Goal: Task Accomplishment & Management: Manage account settings

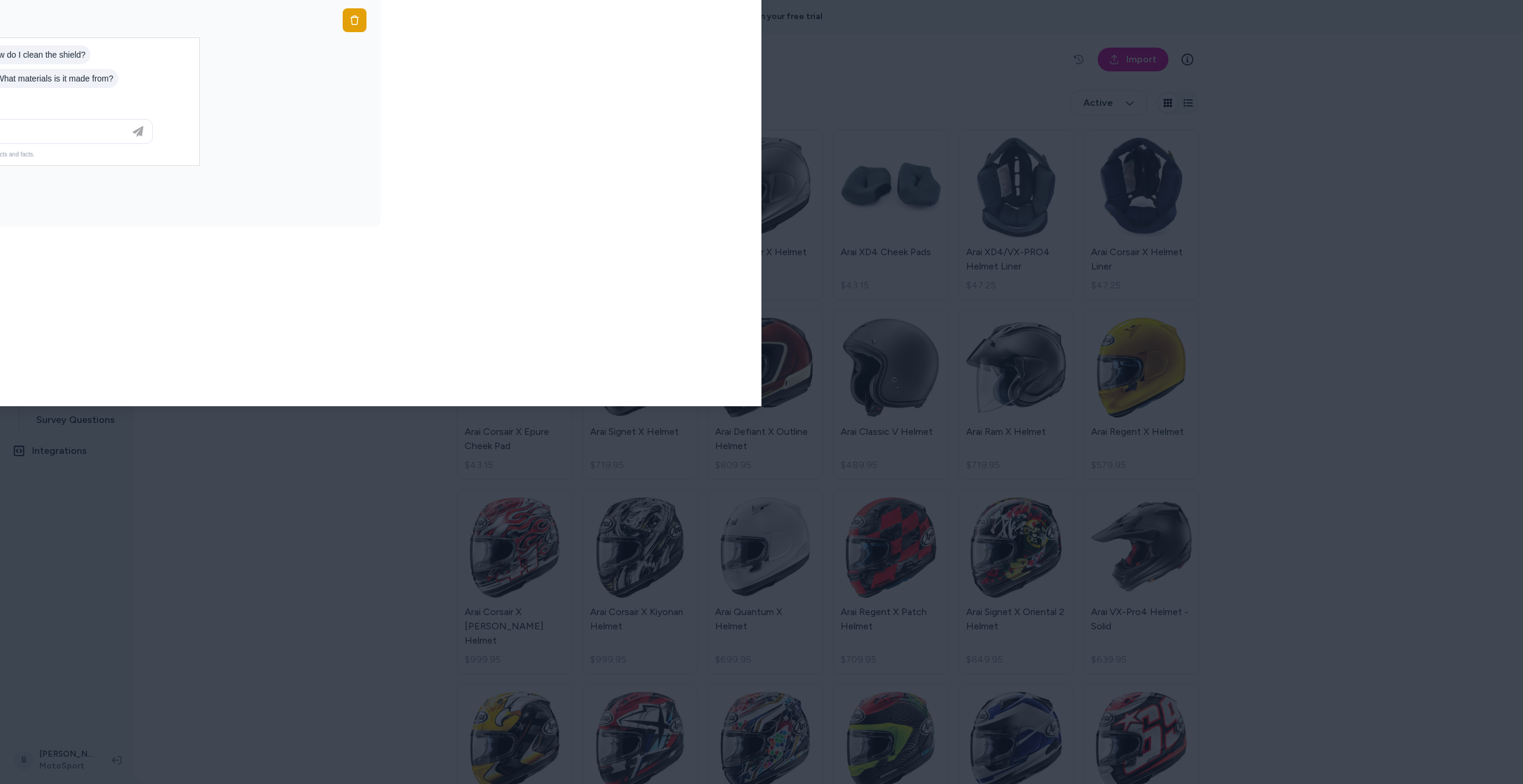
click at [176, 12] on body "9 days left in your free trial Home Agents Inbox Analytics Experiences Knowledg…" at bounding box center [761, 392] width 1523 height 784
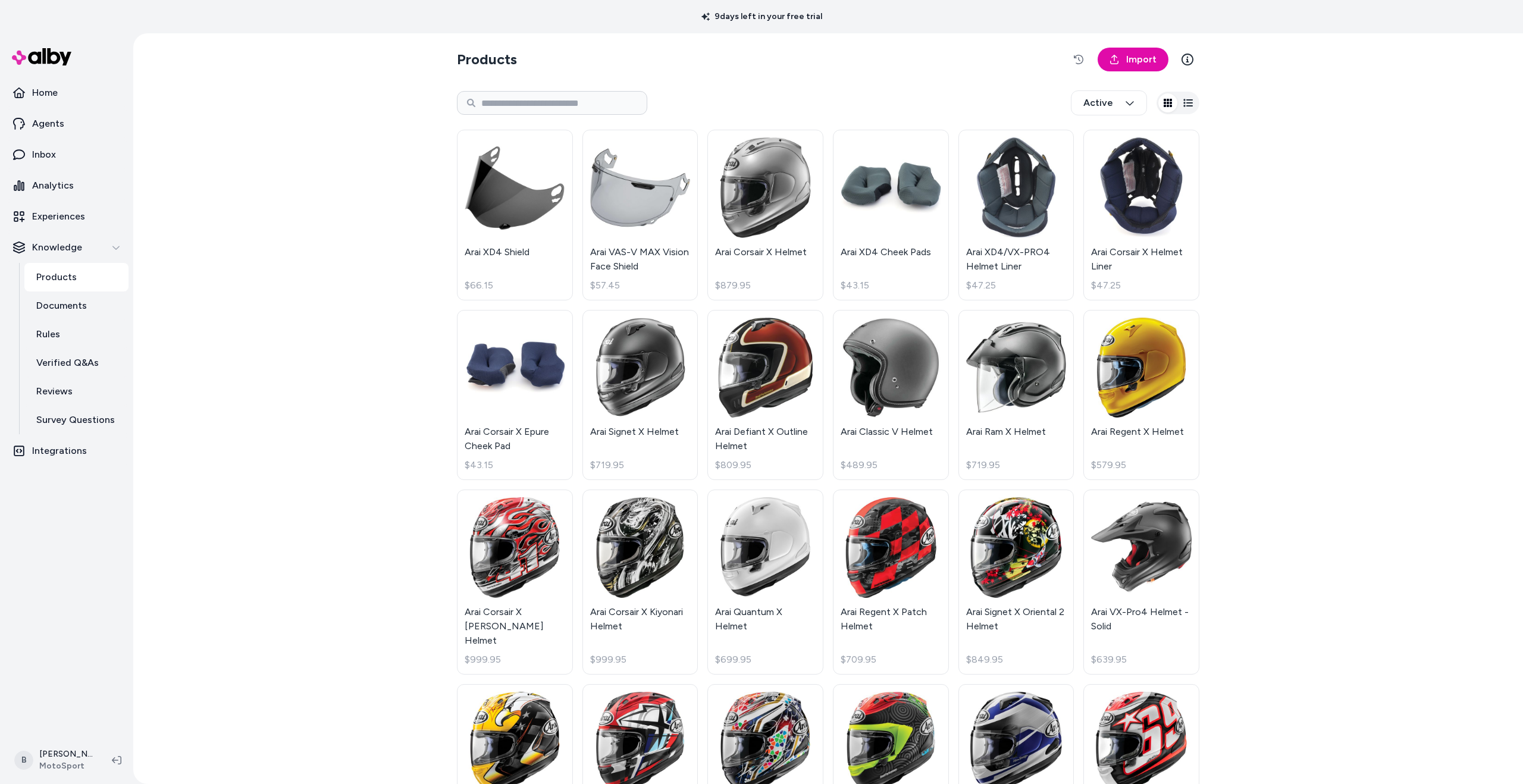
click at [288, 562] on div "Products Import Active Arai XD4 Shield $66.15 Arai VAS-V MAX Vision Face Shield…" at bounding box center [828, 409] width 1389 height 750
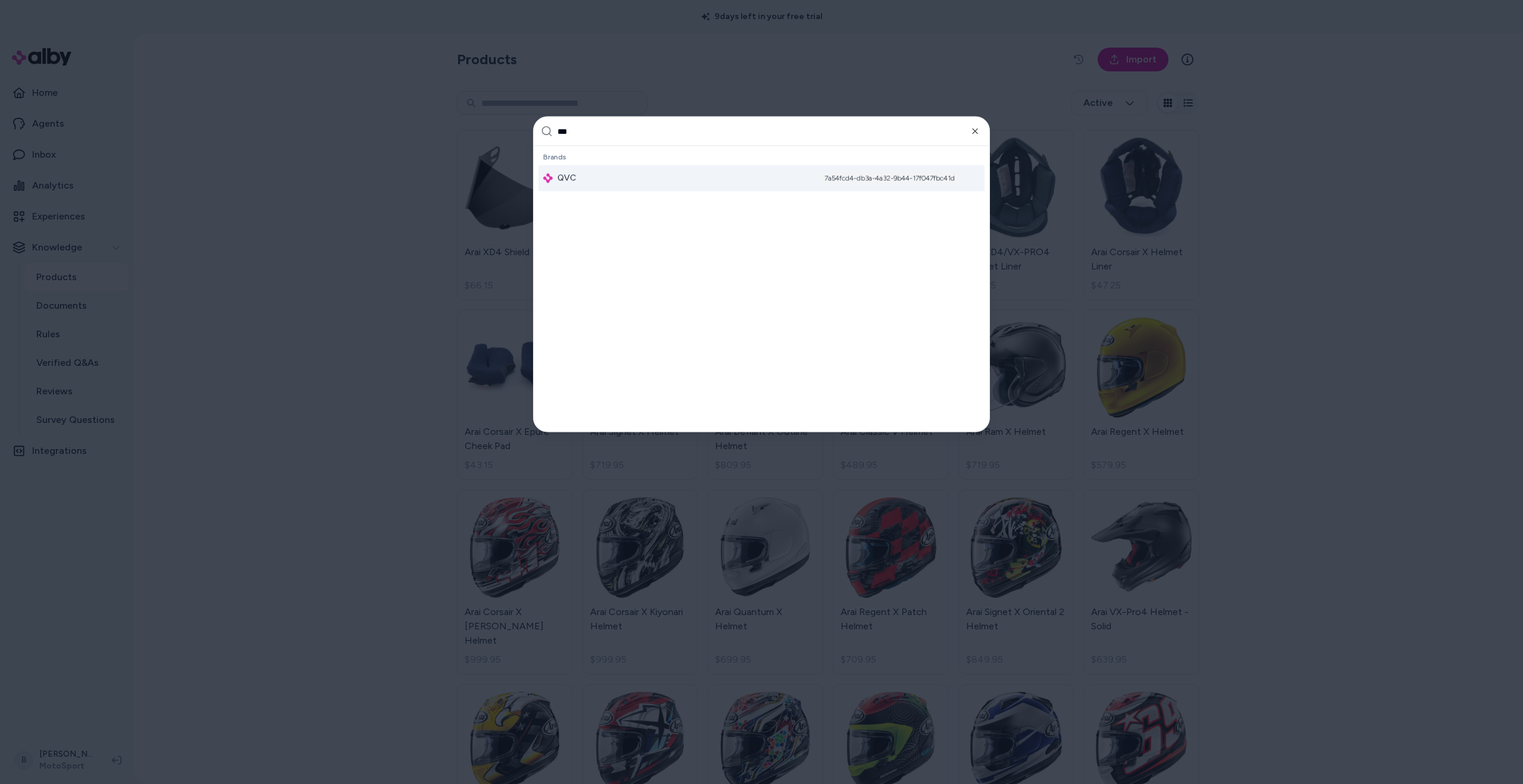
type input "***"
click at [568, 183] on span "QVC" at bounding box center [566, 177] width 19 height 12
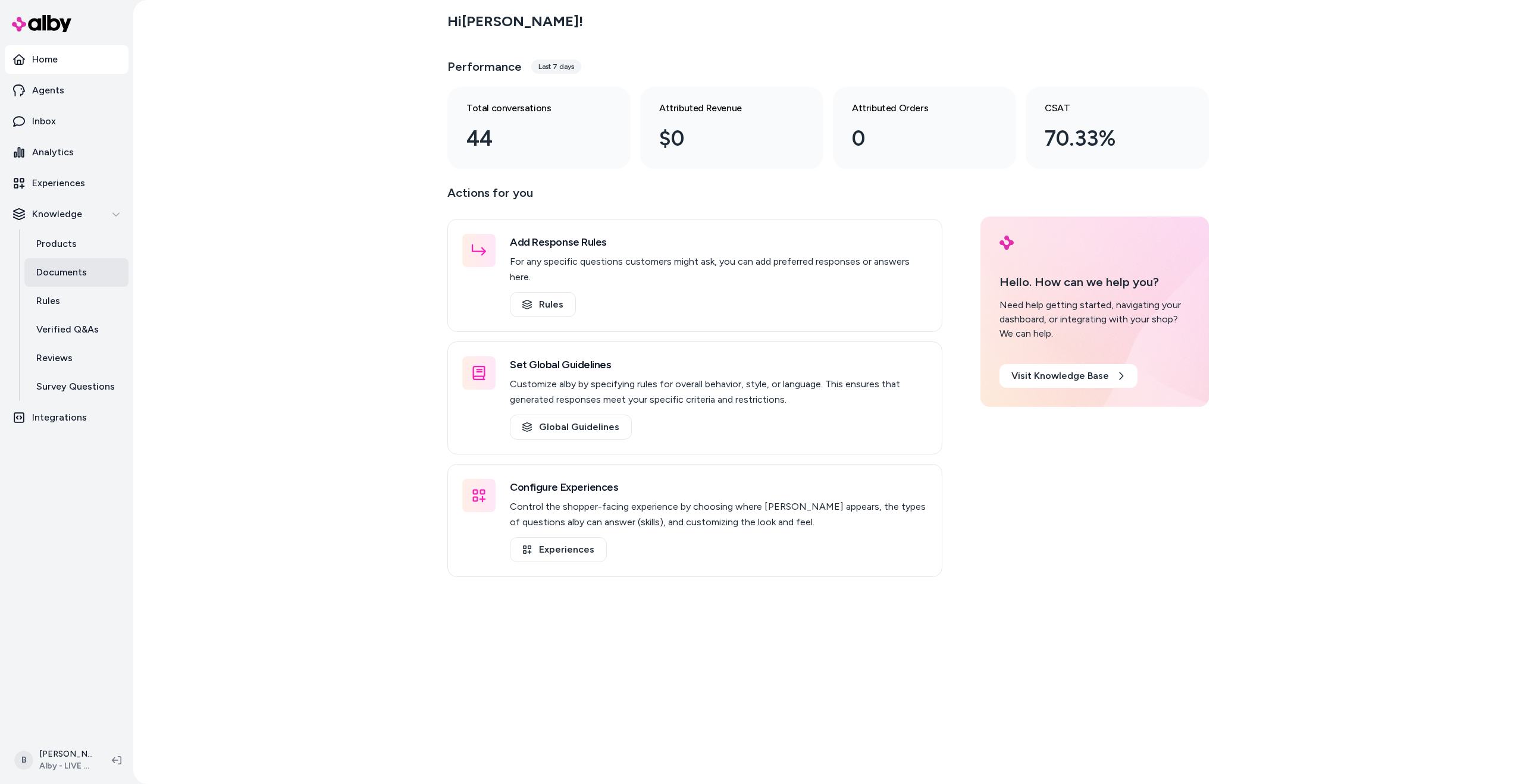
click at [67, 265] on p "Documents" at bounding box center [61, 272] width 51 height 14
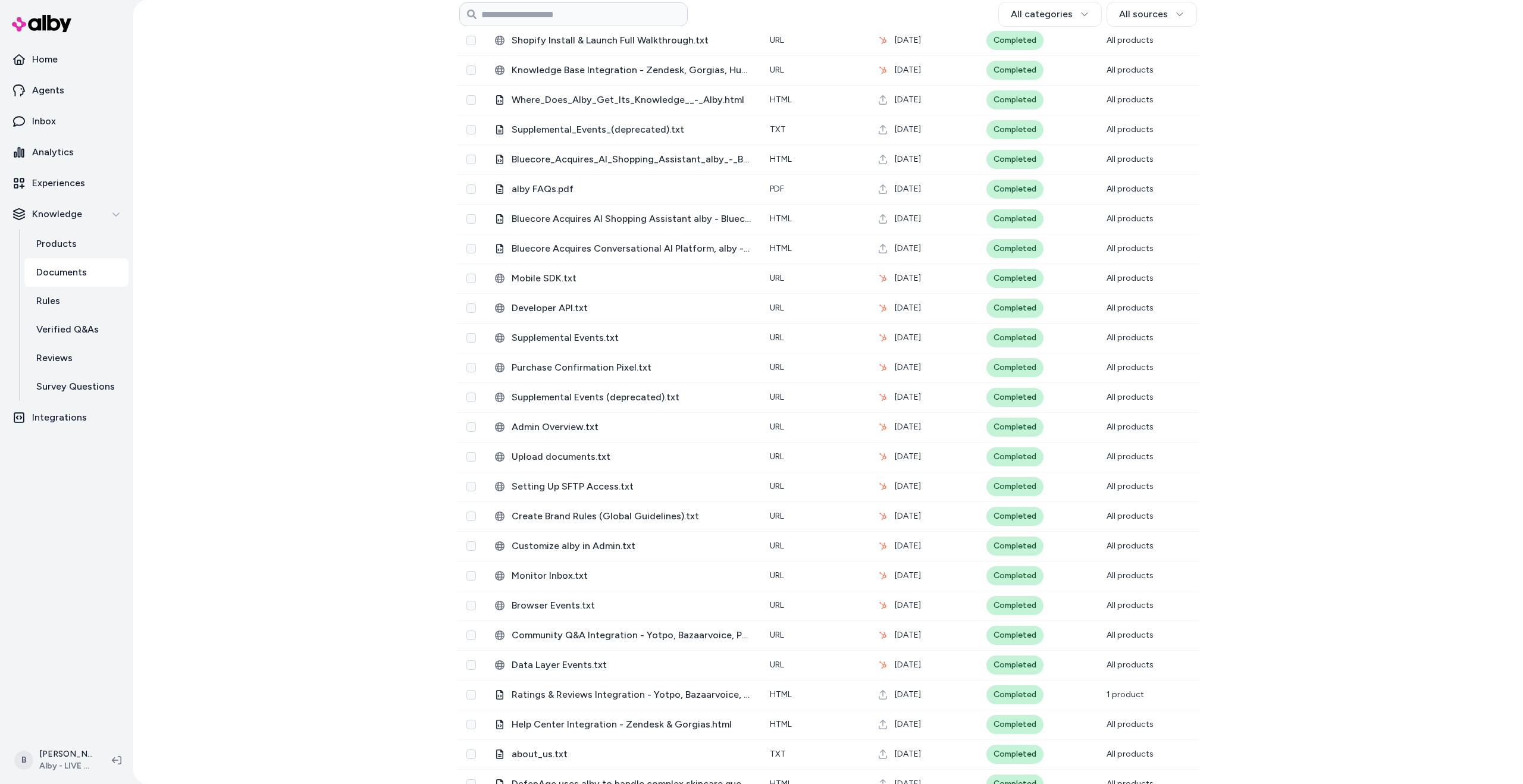
scroll to position [1243, 0]
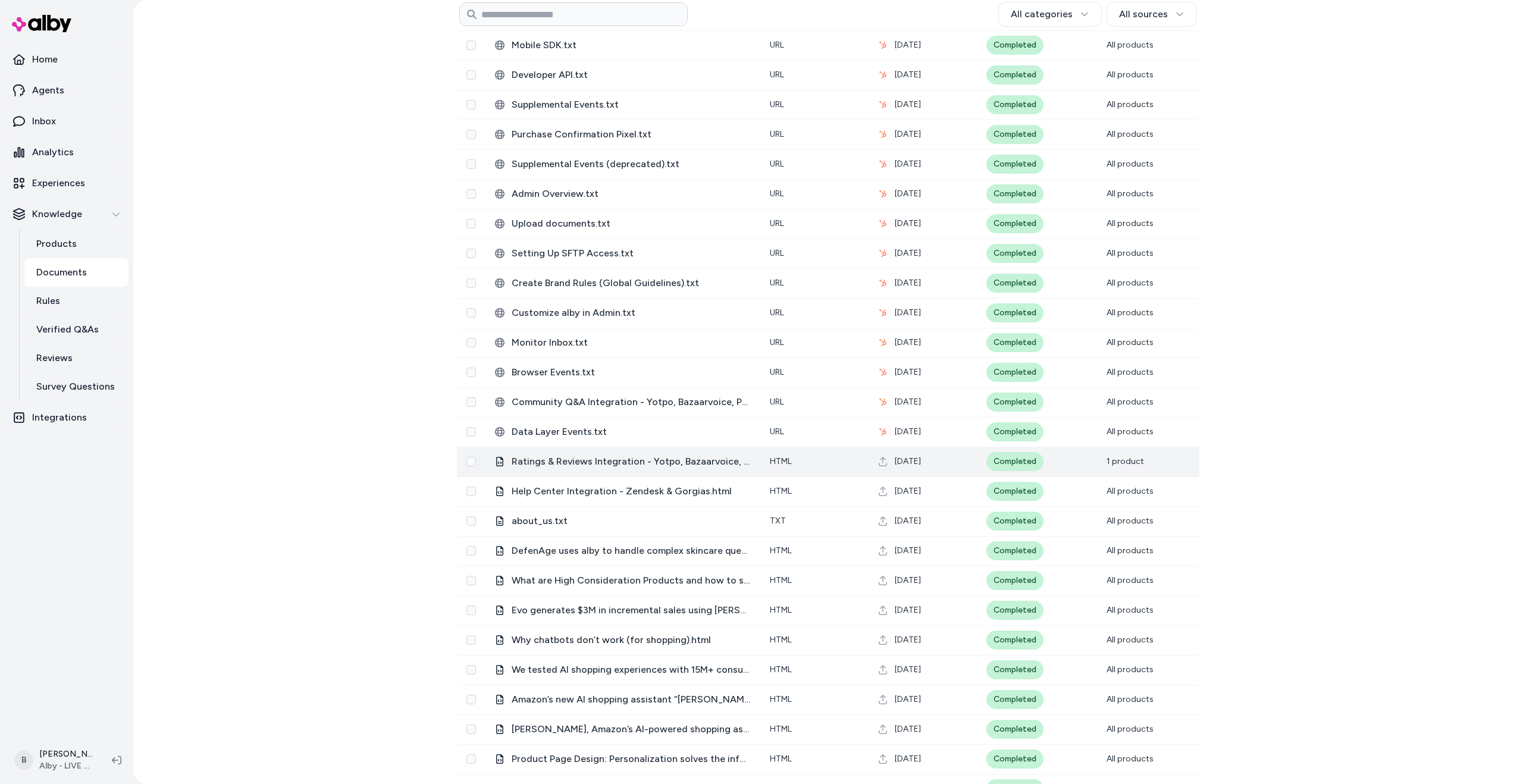
click at [584, 457] on span "Ratings & Reviews Integration - Yotpo, Bazaarvoice, PowerReviews.html" at bounding box center [632, 461] width 239 height 14
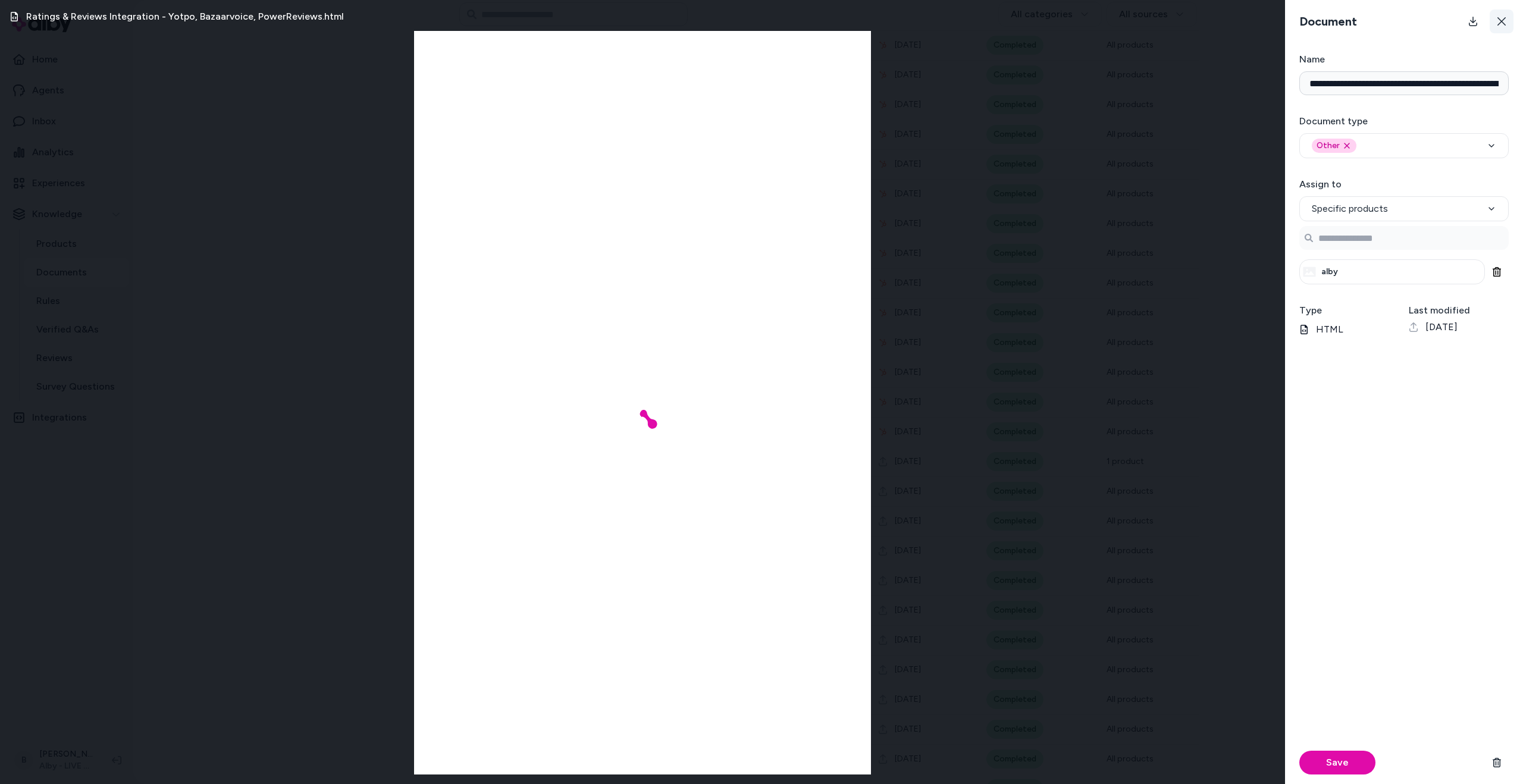
click at [1504, 24] on icon at bounding box center [1501, 21] width 10 height 10
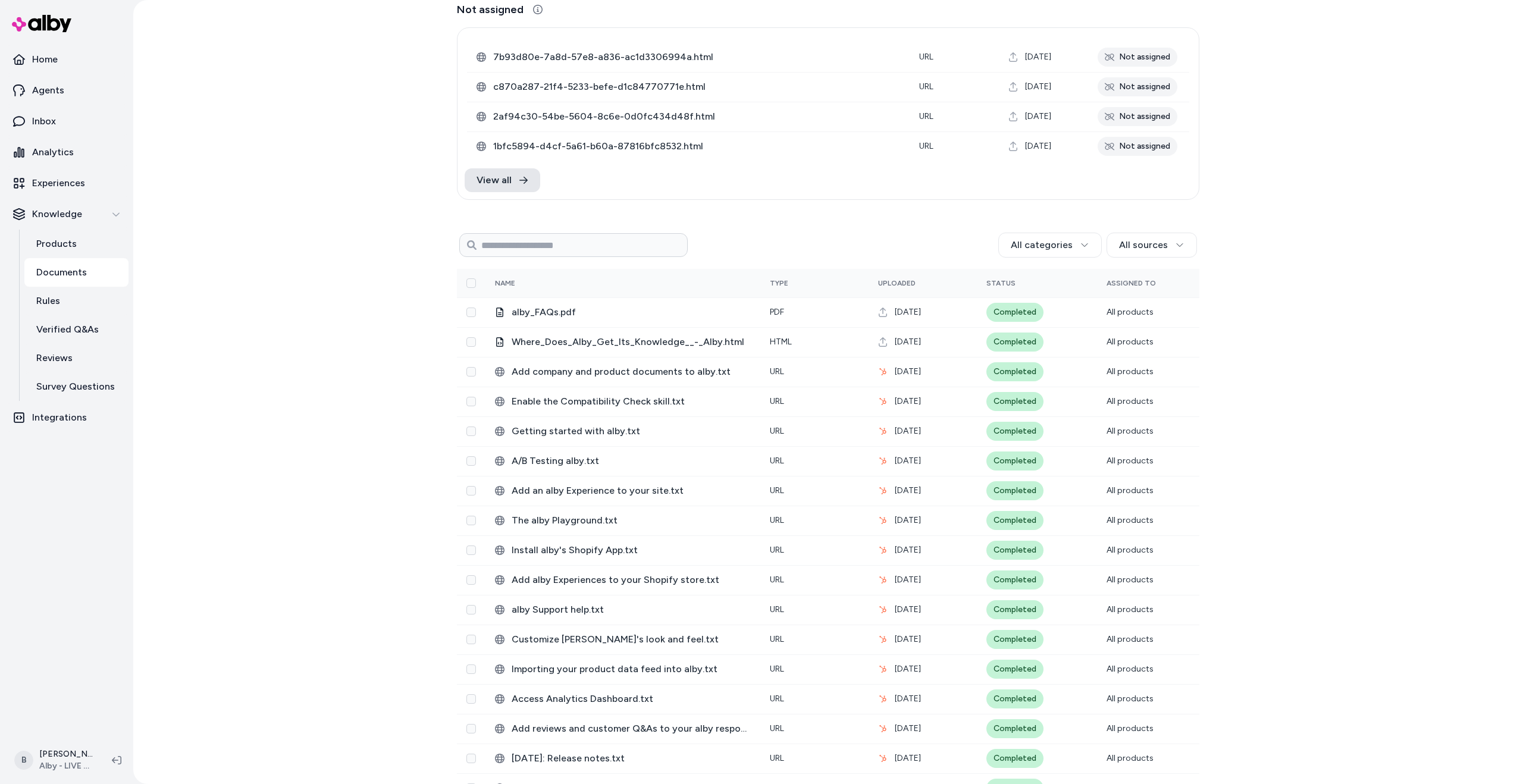
scroll to position [0, 0]
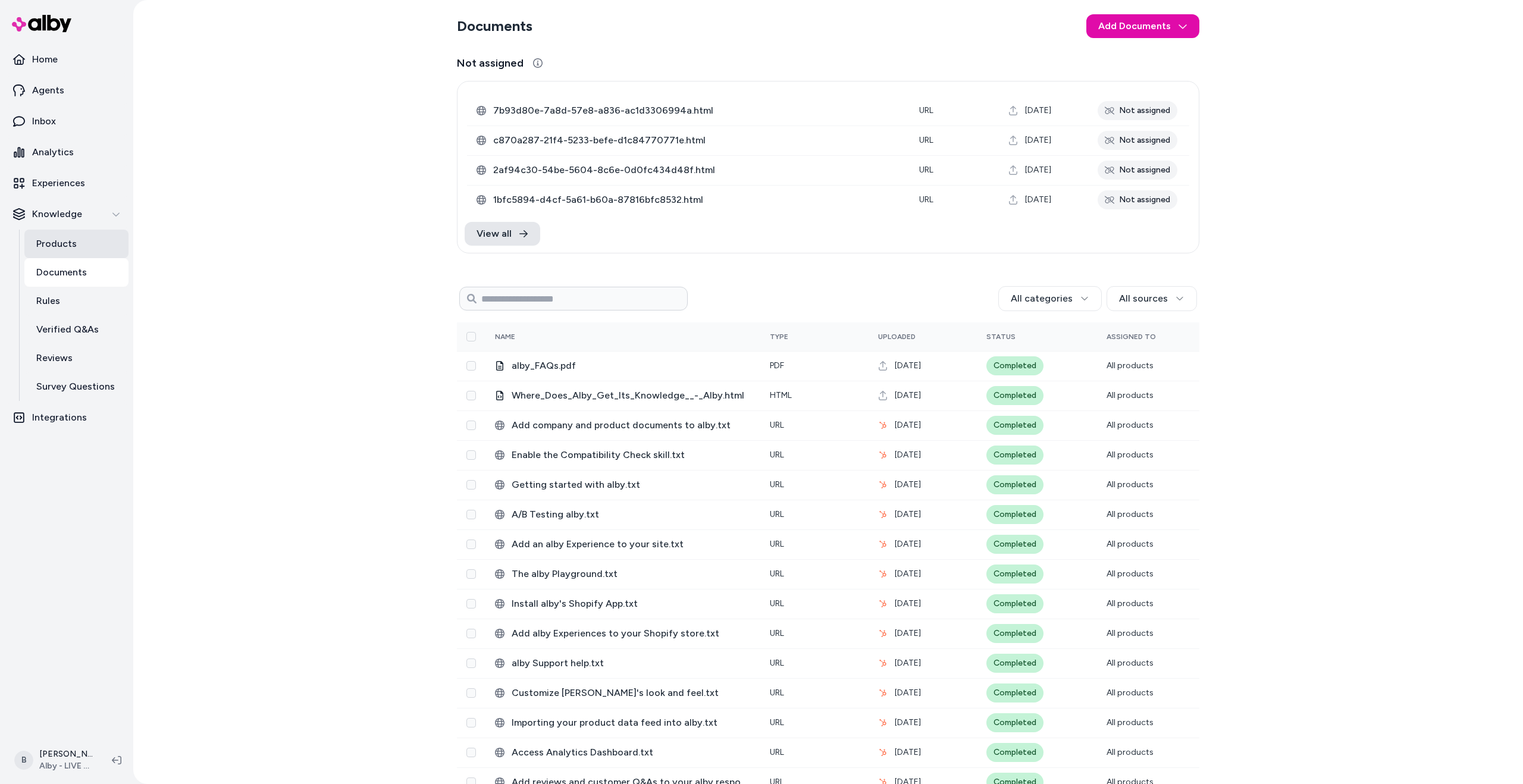
click at [90, 243] on link "Products" at bounding box center [75, 244] width 104 height 28
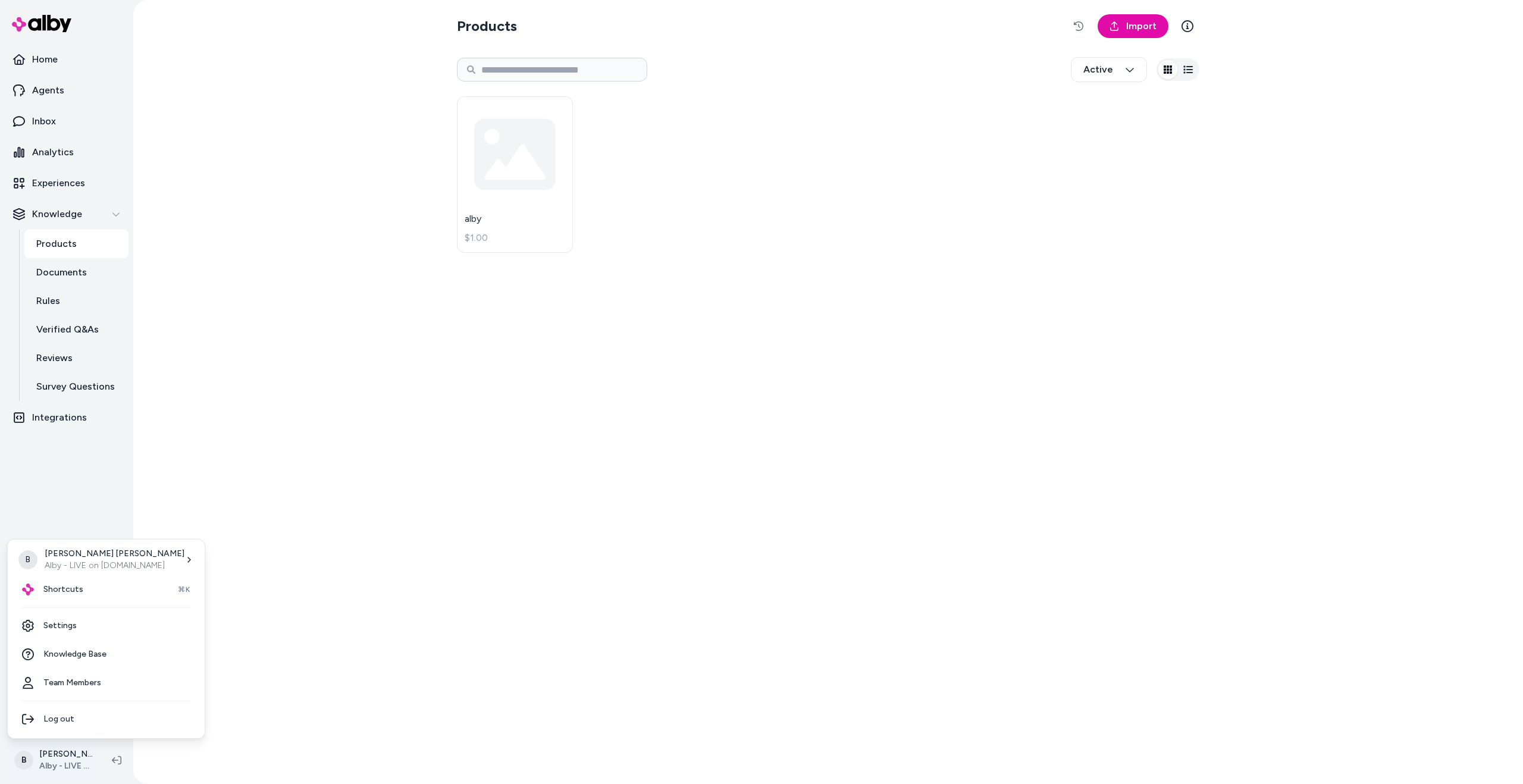
click at [75, 769] on html "Home Agents Inbox Analytics Experiences Knowledge Products Documents Rules Veri…" at bounding box center [761, 392] width 1523 height 784
click at [287, 576] on html "Home Agents Inbox Analytics Experiences Knowledge Products Documents Rules Veri…" at bounding box center [761, 392] width 1523 height 784
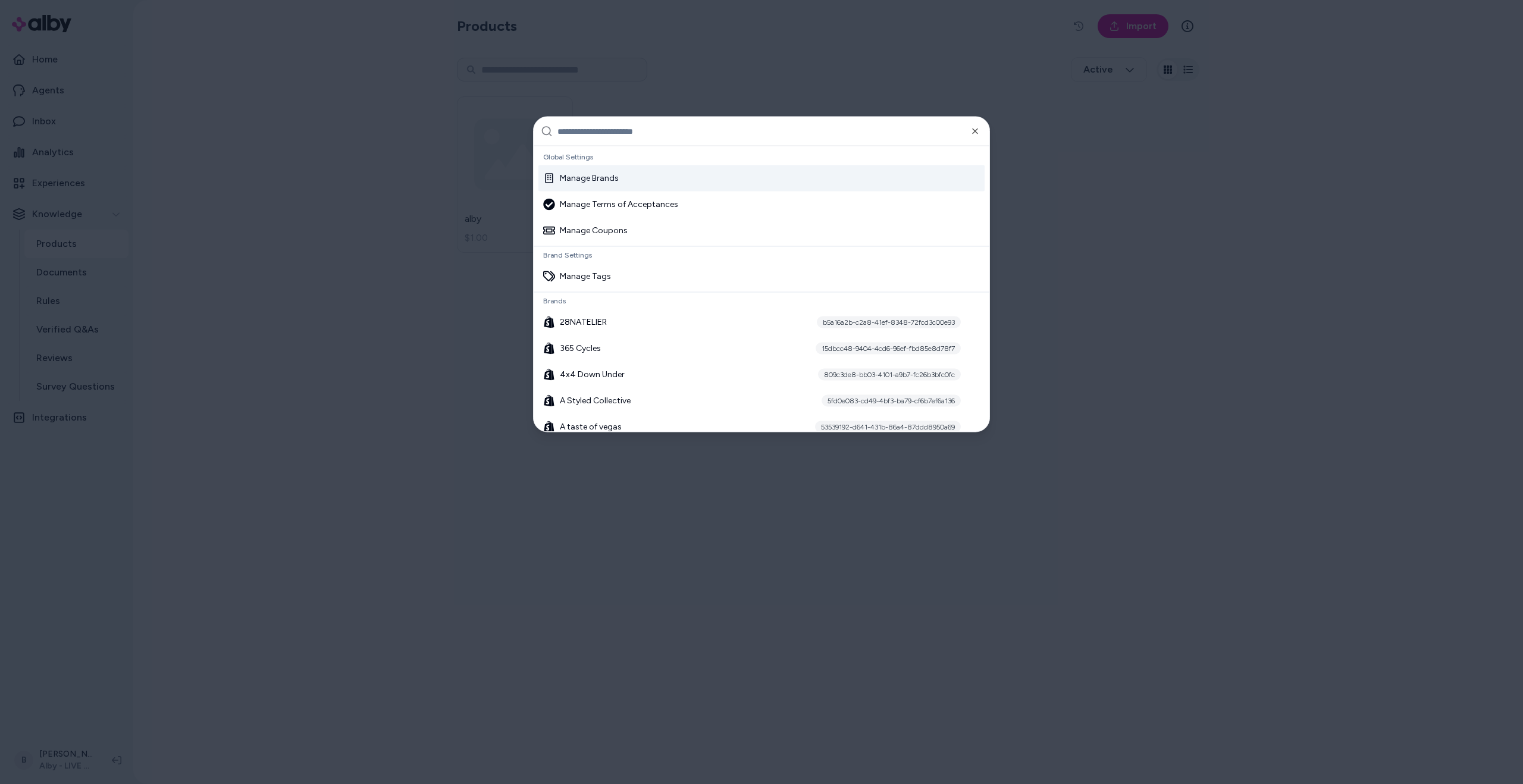
drag, startPoint x: 355, startPoint y: 15, endPoint x: 380, endPoint y: 1, distance: 28.7
click at [355, 15] on div at bounding box center [761, 392] width 1523 height 784
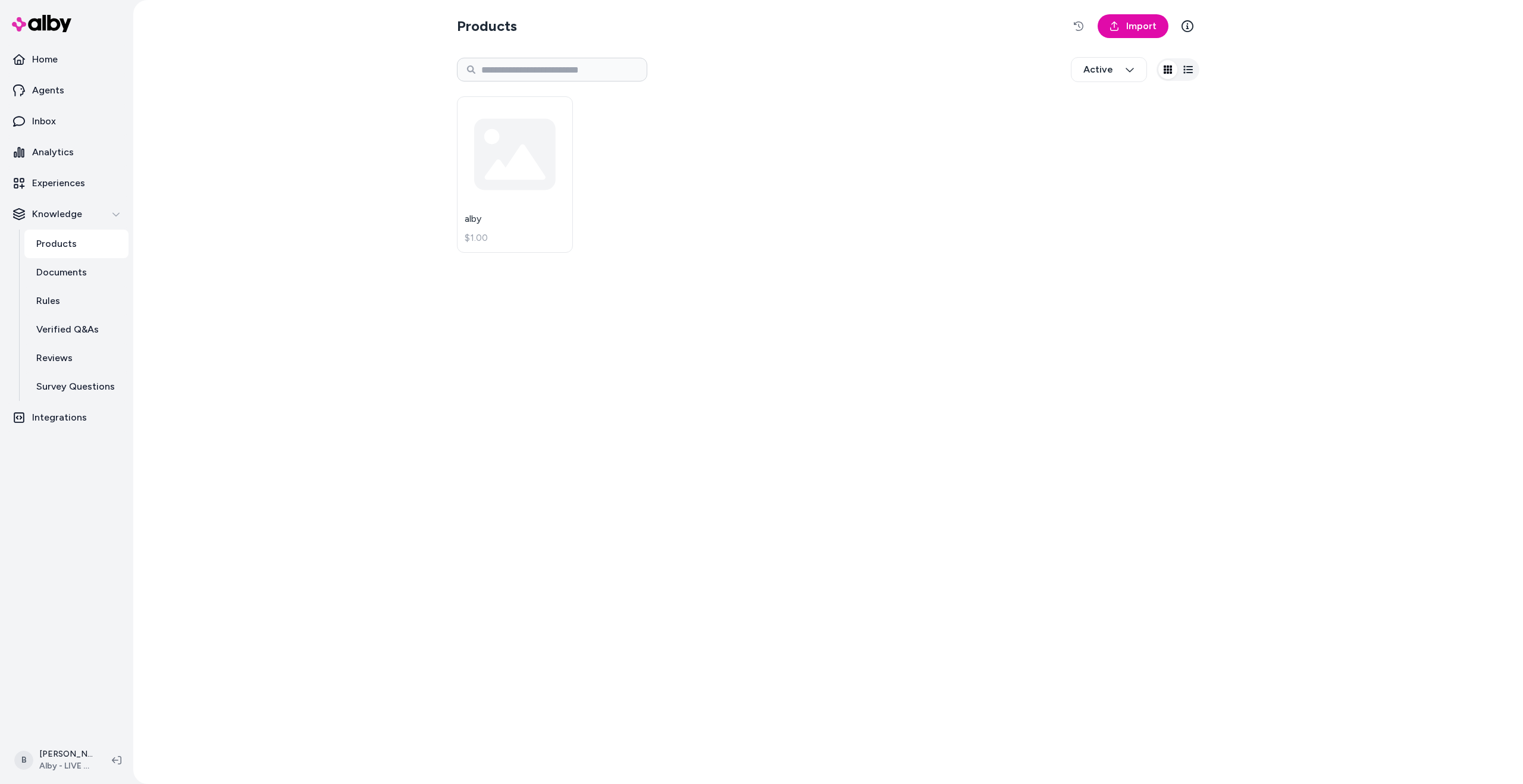
click at [443, 380] on div "Products Import Active alby $1.00" at bounding box center [828, 392] width 1389 height 784
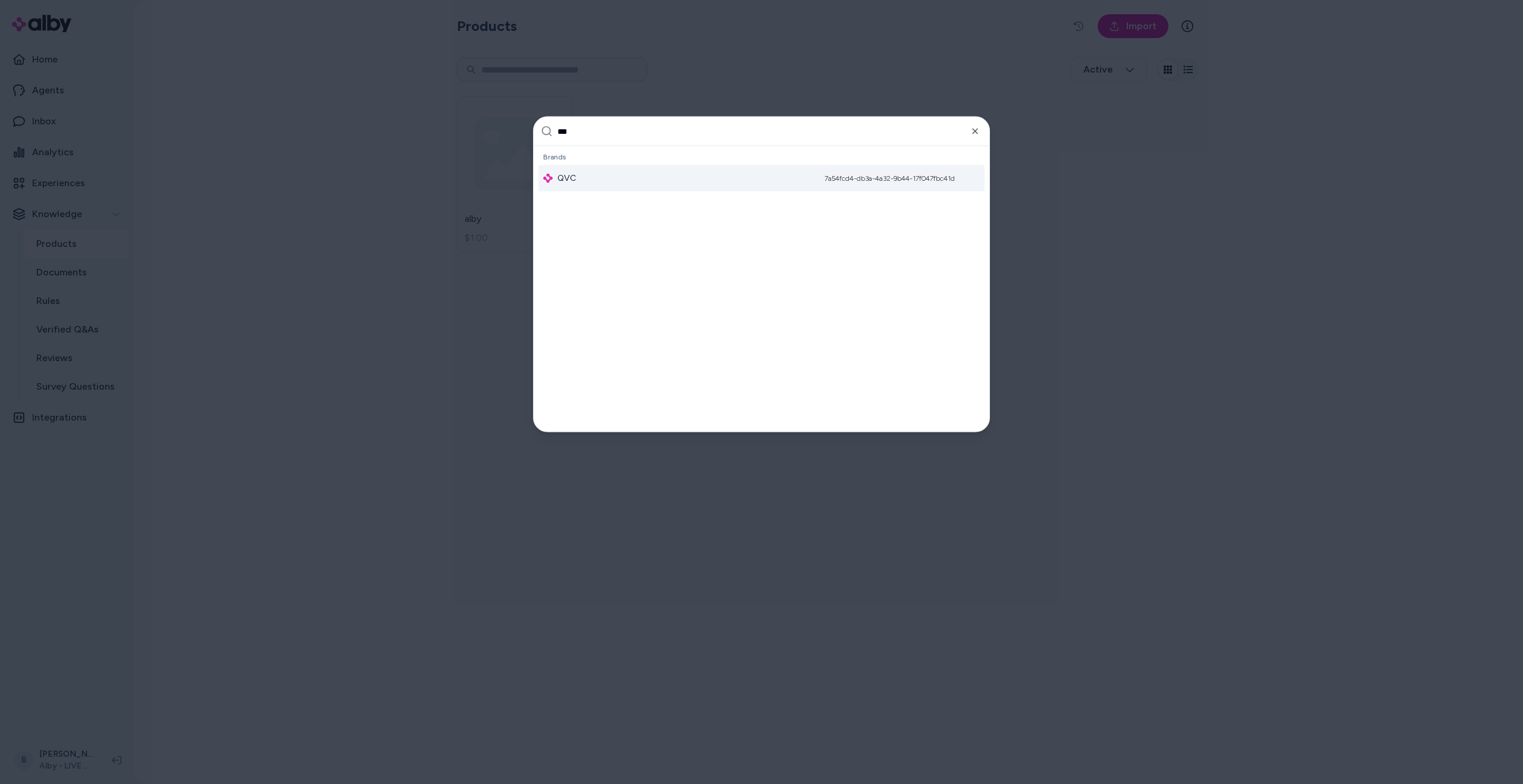
type input "***"
drag, startPoint x: 818, startPoint y: 177, endPoint x: 878, endPoint y: 180, distance: 60.1
click at [923, 178] on div "7a54fcd4-db3a-4a32-9b44-17f047fbc41d" at bounding box center [890, 177] width 142 height 12
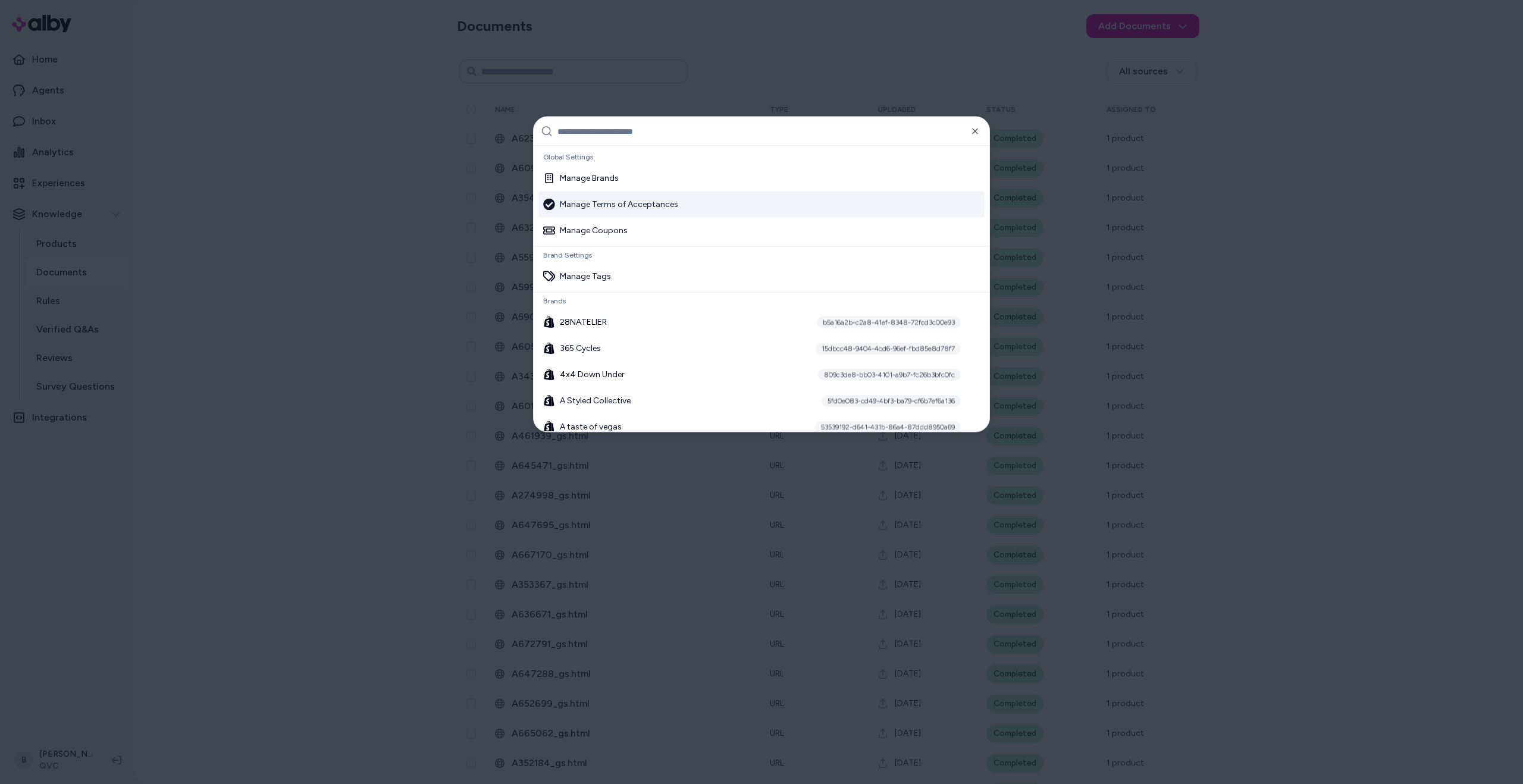
click at [357, 263] on div at bounding box center [761, 392] width 1523 height 784
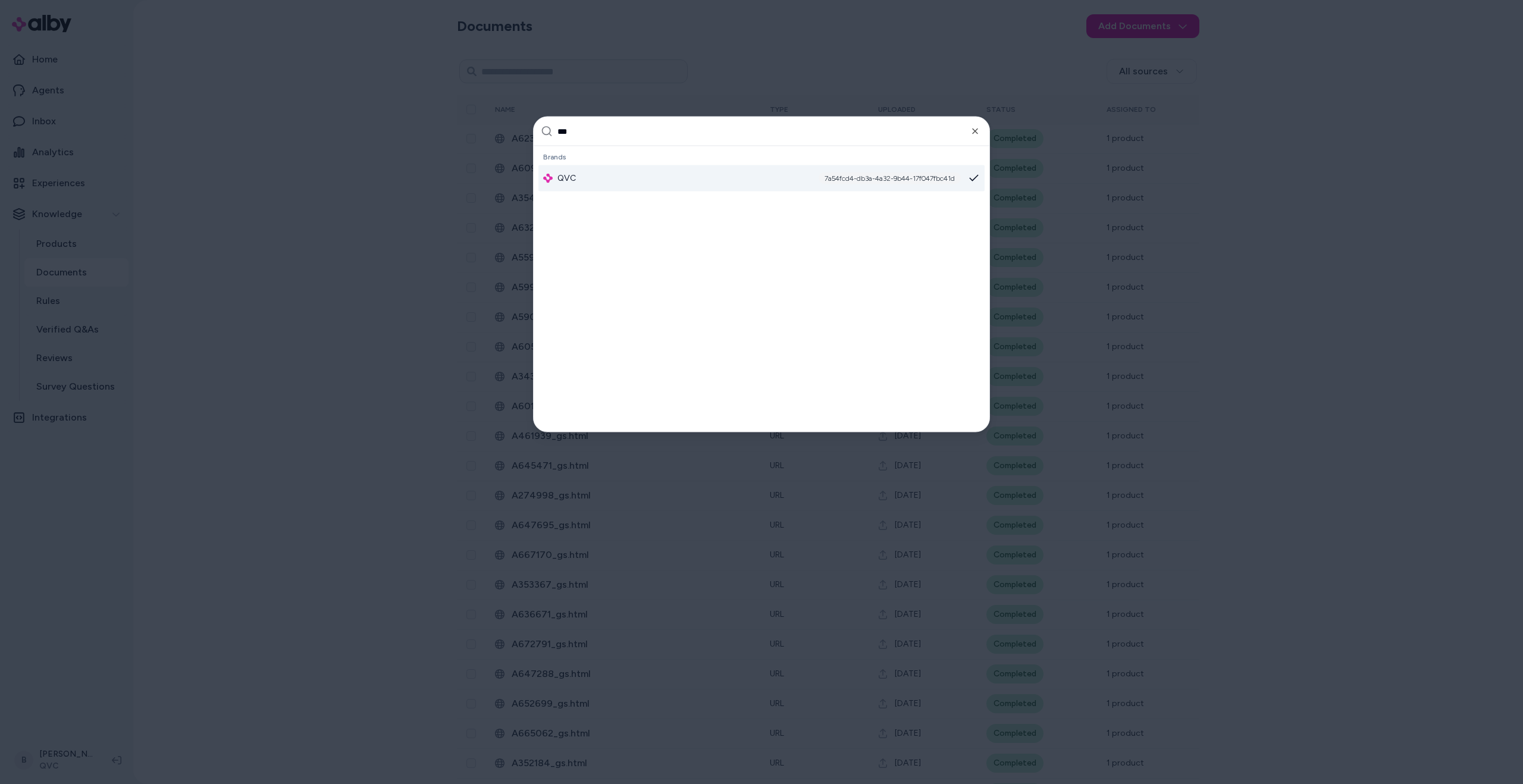
type input "***"
drag, startPoint x: 819, startPoint y: 179, endPoint x: 946, endPoint y: 178, distance: 127.0
click at [946, 178] on div "7a54fcd4-db3a-4a32-9b44-17f047fbc41d" at bounding box center [890, 177] width 142 height 12
click at [569, 178] on span "QVC" at bounding box center [566, 177] width 19 height 12
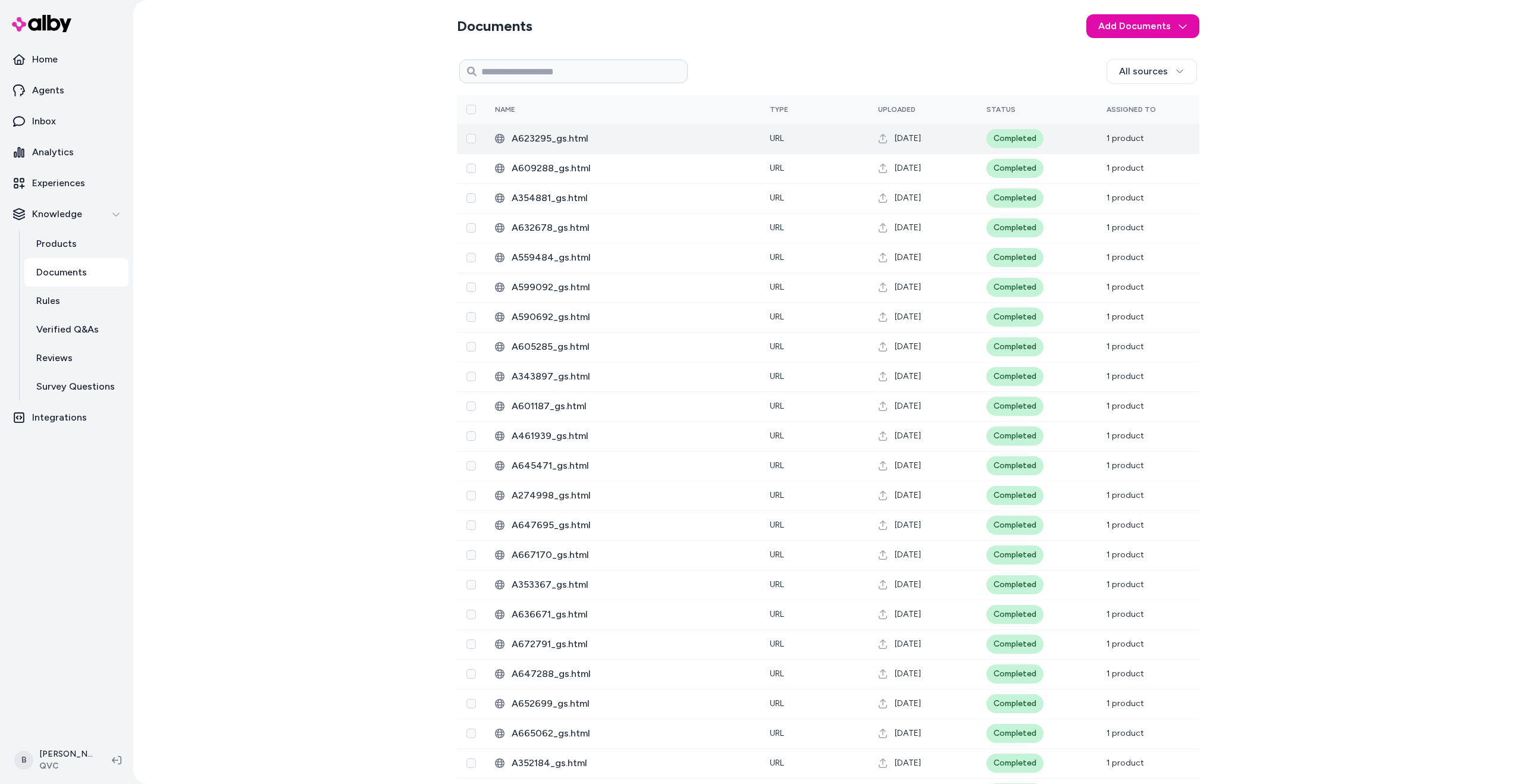
click at [585, 137] on span "A623295_gs.html" at bounding box center [632, 138] width 239 height 14
click at [632, 138] on span "A623295_gs.html" at bounding box center [632, 138] width 239 height 14
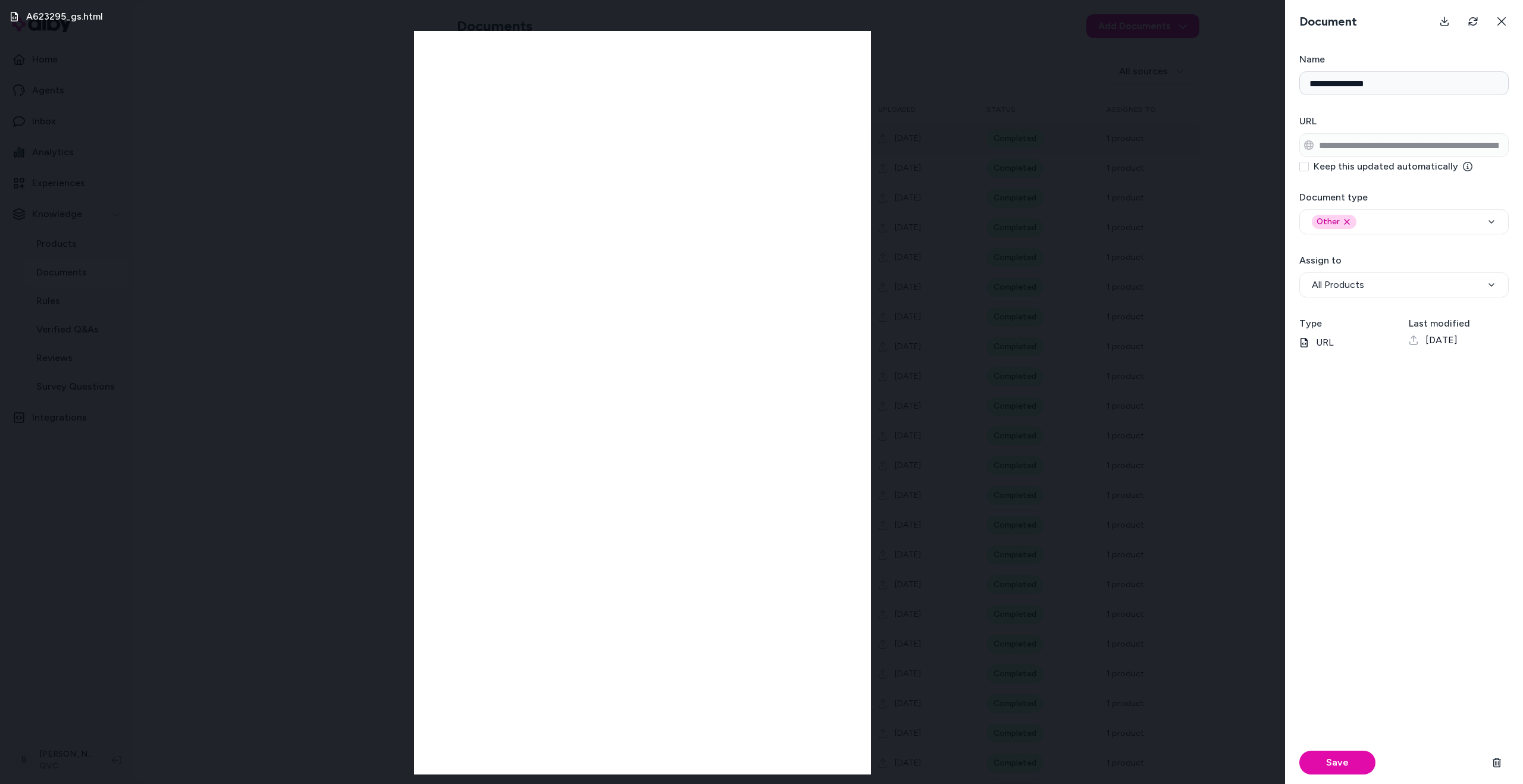
scroll to position [0, 199]
click at [1511, 152] on form "**********" at bounding box center [1403, 418] width 238 height 732
click at [344, 217] on div "A623295_gs.html" at bounding box center [642, 392] width 1284 height 784
click at [1507, 25] on button at bounding box center [1501, 21] width 24 height 24
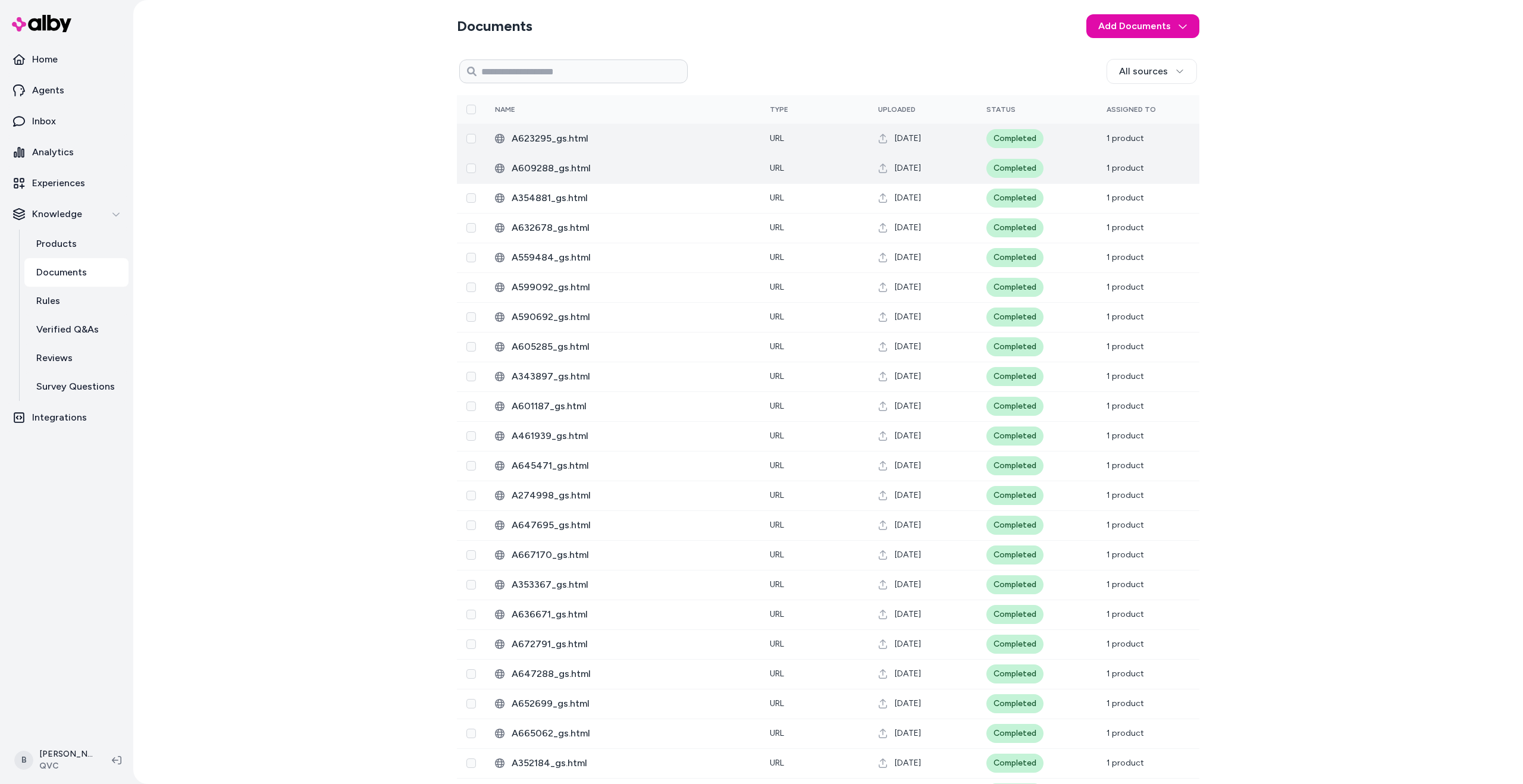
click at [632, 169] on span "A609288_gs.html" at bounding box center [632, 169] width 239 height 14
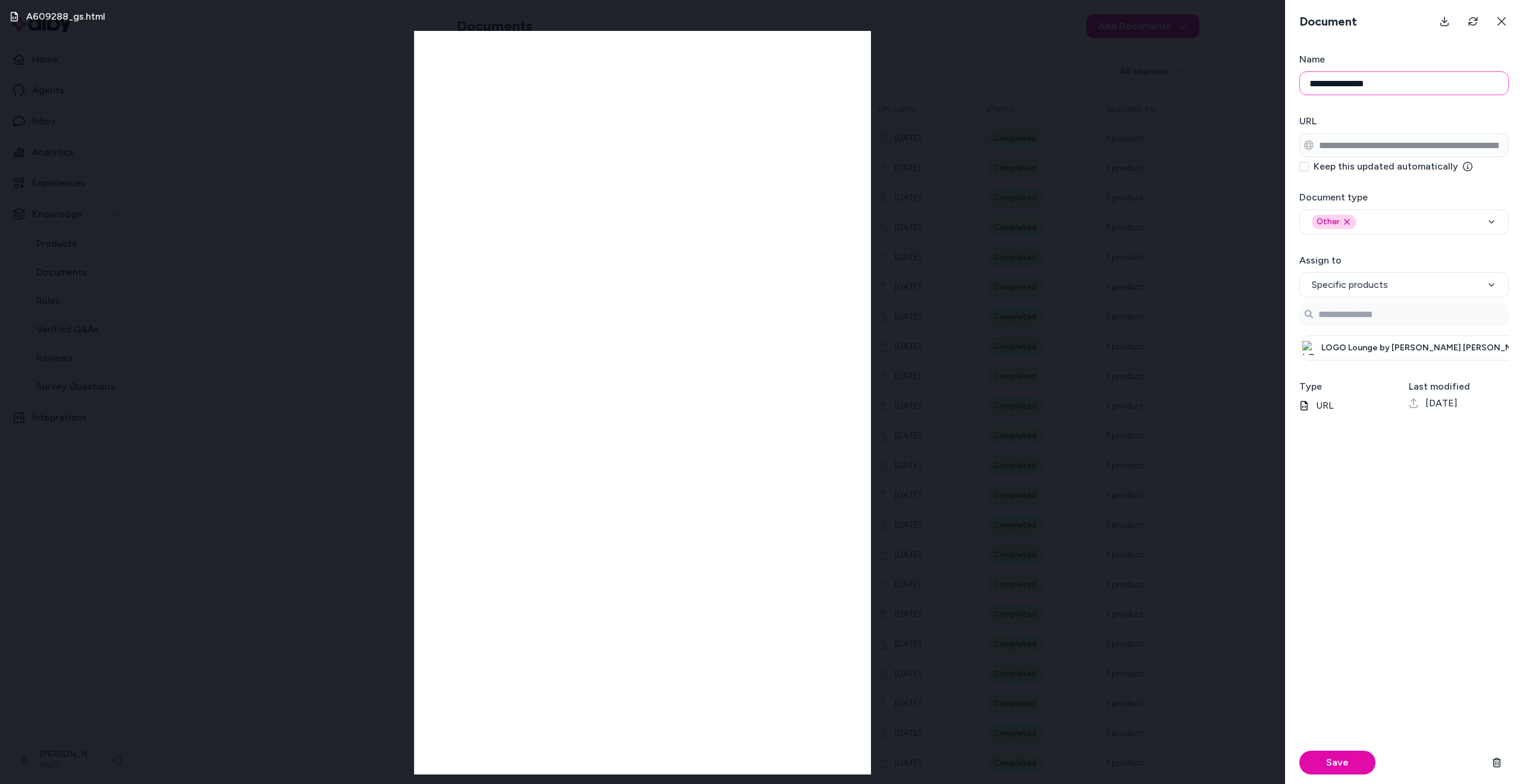
drag, startPoint x: 1396, startPoint y: 84, endPoint x: 1187, endPoint y: 84, distance: 209.0
click at [1187, 84] on div "**********" at bounding box center [761, 392] width 1523 height 784
click at [1024, 86] on div "A609288_gs.html" at bounding box center [642, 392] width 1284 height 784
drag, startPoint x: 1026, startPoint y: 172, endPoint x: 1016, endPoint y: 192, distance: 22.4
click at [1026, 172] on div "A609288_gs.html" at bounding box center [642, 392] width 1284 height 784
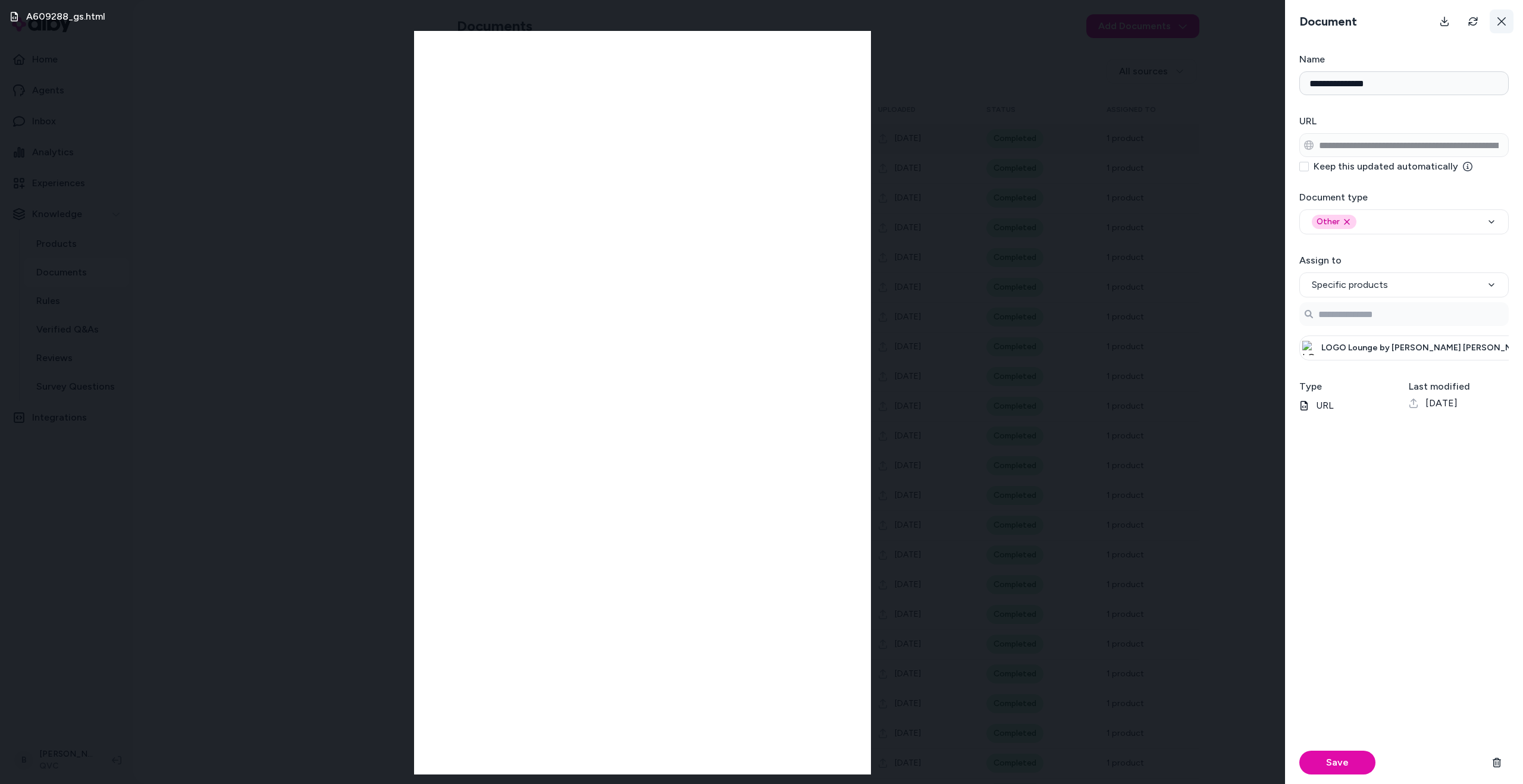
click at [1502, 22] on icon at bounding box center [1501, 20] width 8 height 8
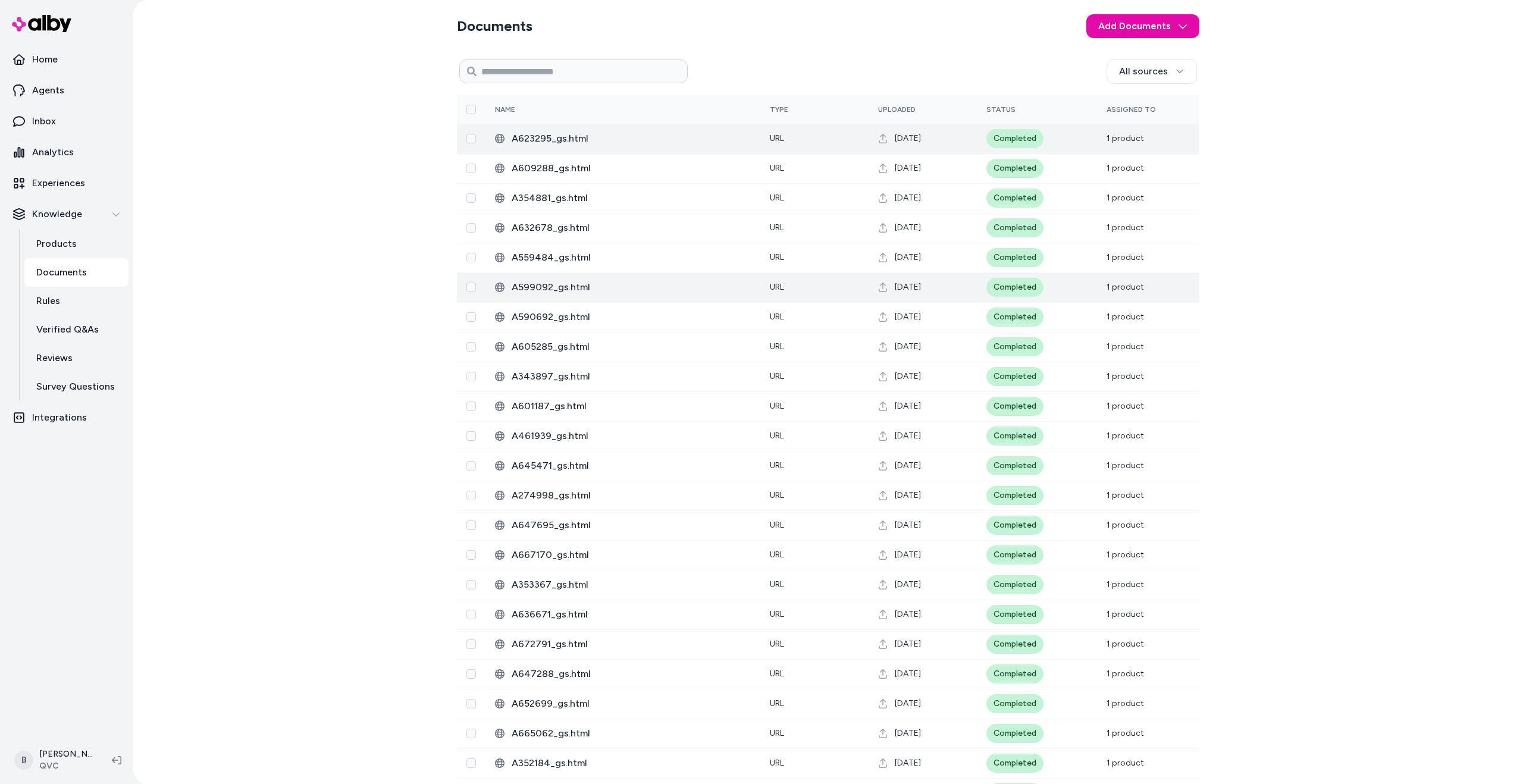
click at [561, 290] on span "A599092_gs.html" at bounding box center [632, 287] width 239 height 14
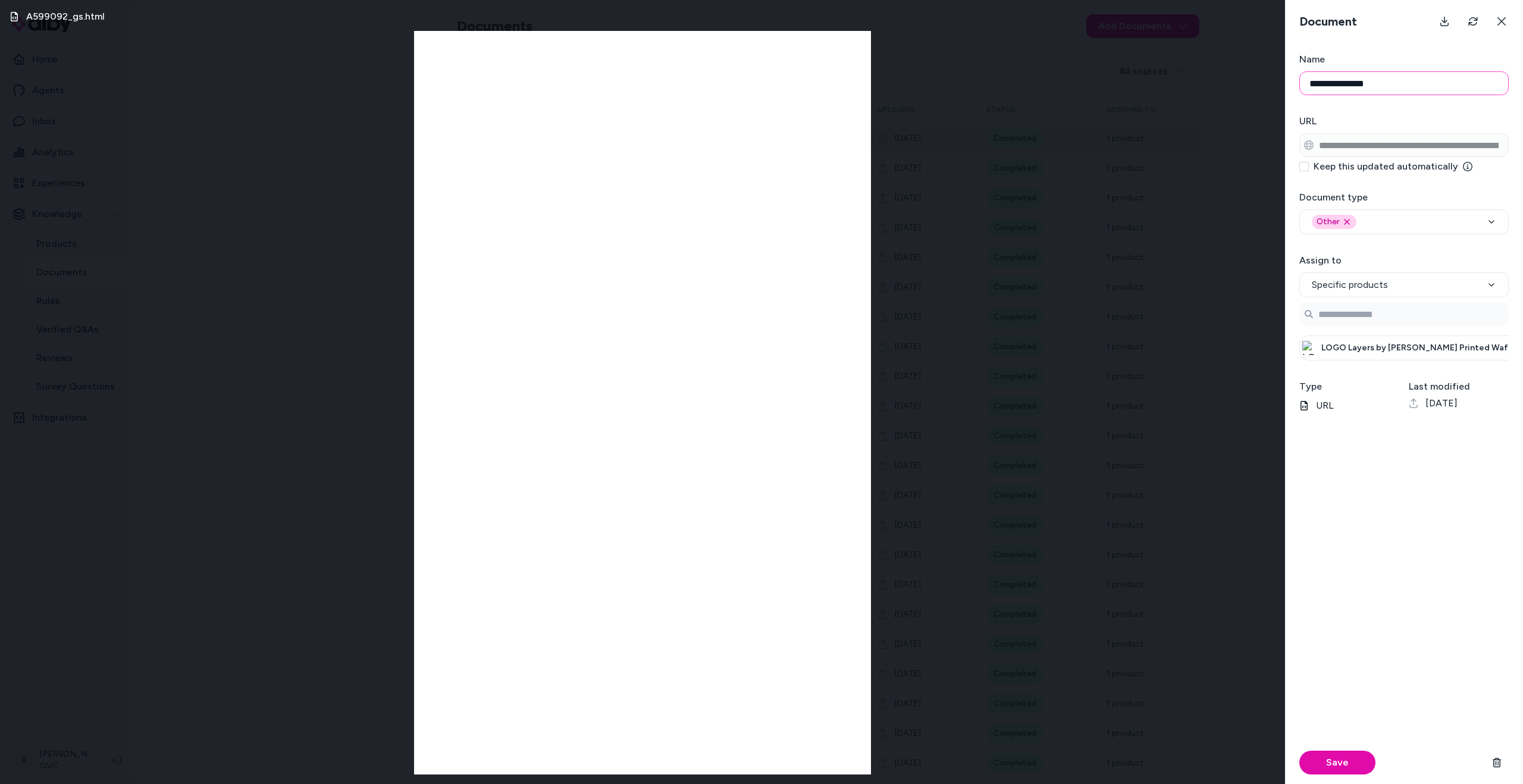
click at [1369, 84] on input "**********" at bounding box center [1403, 82] width 209 height 24
click at [1400, 85] on input "**********" at bounding box center [1403, 82] width 209 height 24
drag, startPoint x: 1400, startPoint y: 85, endPoint x: 1313, endPoint y: 74, distance: 87.7
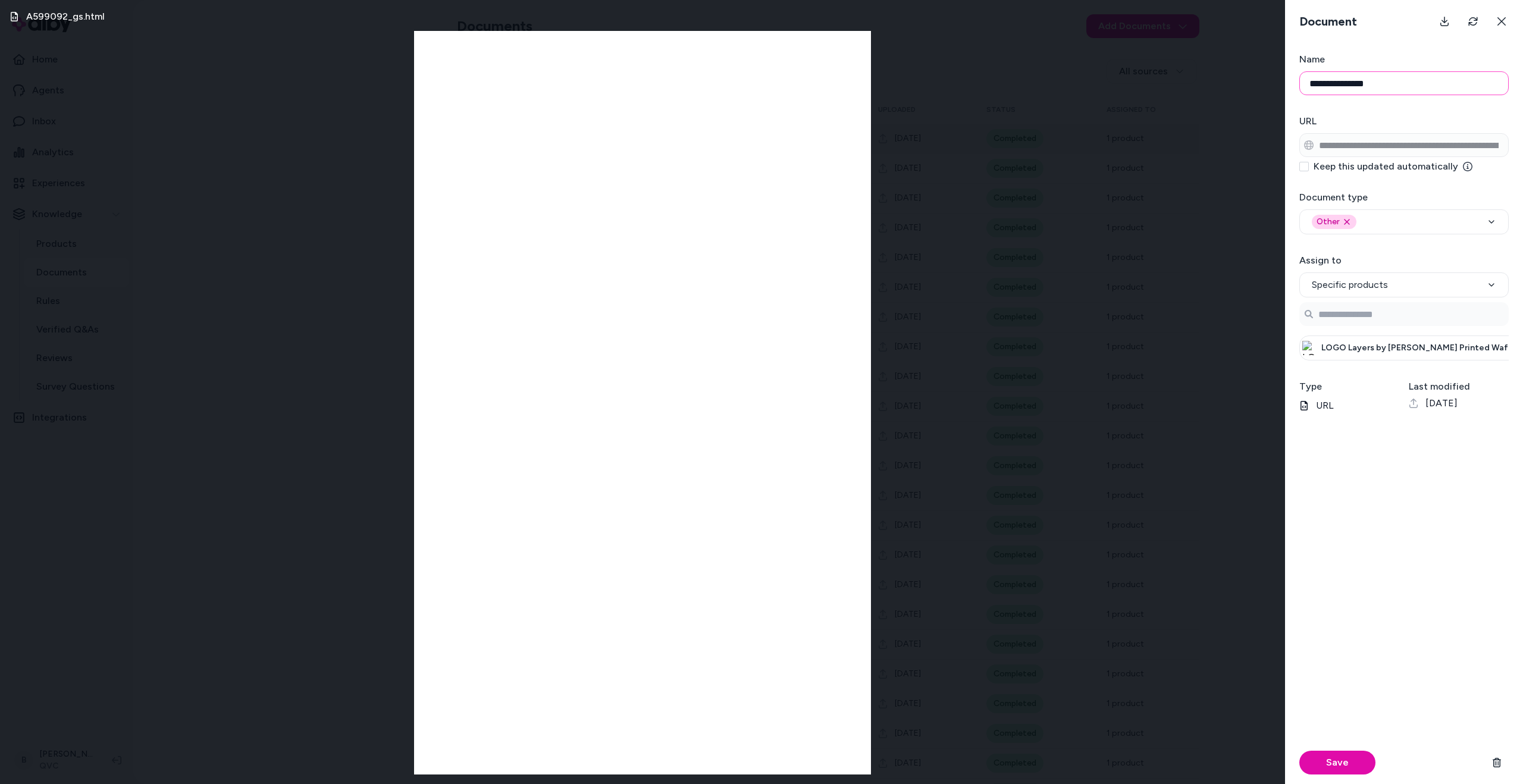
click at [1313, 74] on input "**********" at bounding box center [1403, 82] width 209 height 24
click at [1501, 22] on icon at bounding box center [1501, 21] width 10 height 10
